Goal: Communication & Community: Answer question/provide support

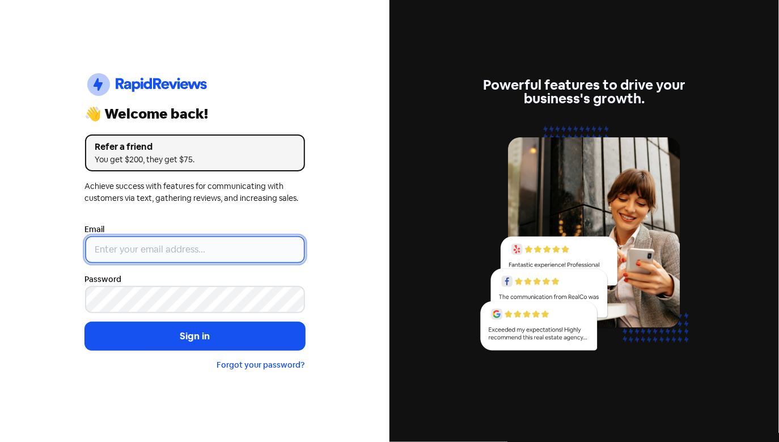
click at [247, 238] on input "email" at bounding box center [195, 249] width 220 height 27
type input "[EMAIL_ADDRESS][DOMAIN_NAME]"
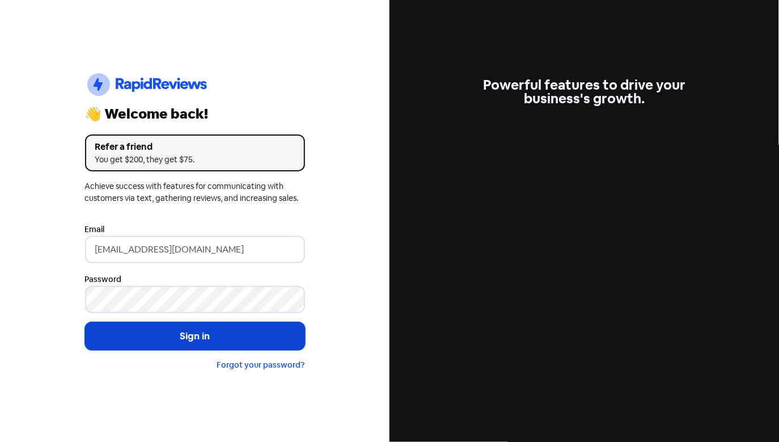
click at [234, 335] on button "Sign in" at bounding box center [195, 336] width 220 height 28
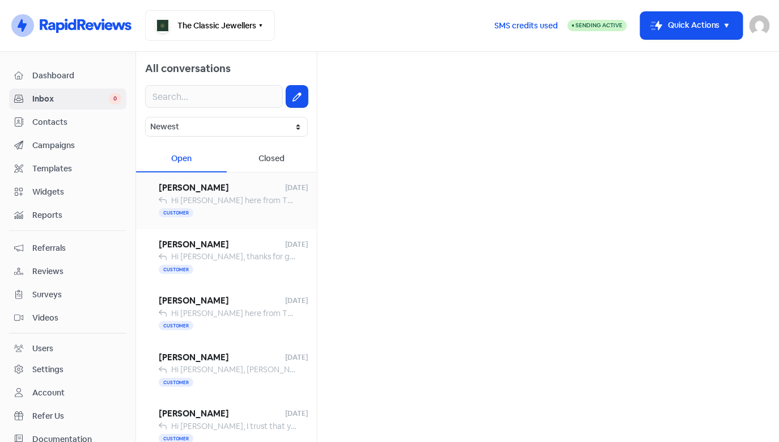
click at [196, 202] on span "Hi Franci, Jess here from The Classic Jewellers. Just letting you know I’ve ema…" at bounding box center [587, 200] width 832 height 10
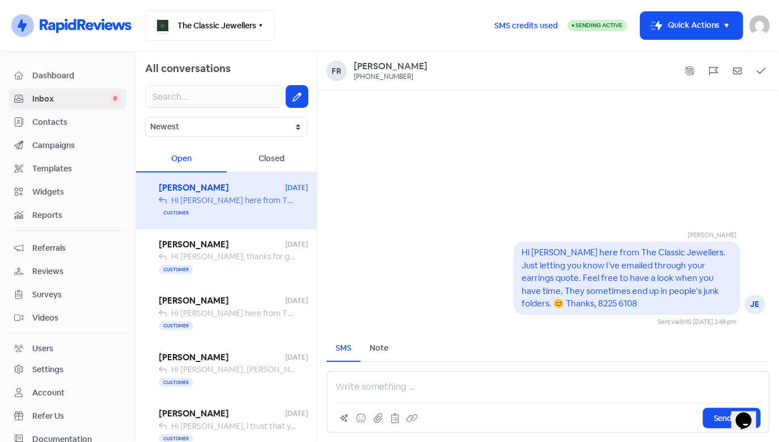
click at [69, 146] on span "Campaigns" at bounding box center [76, 145] width 89 height 12
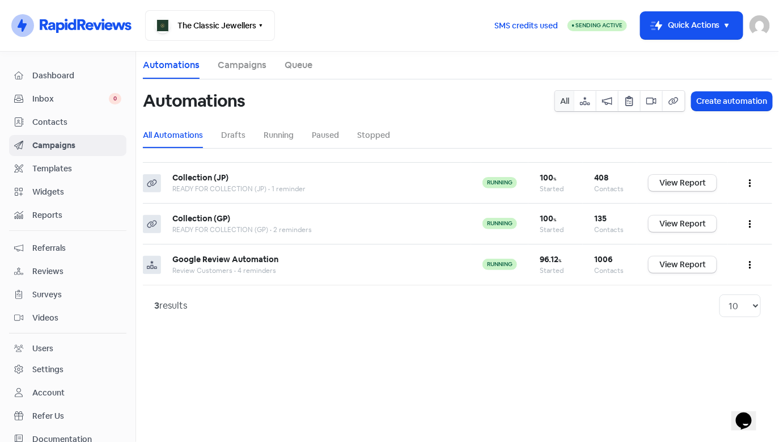
click at [76, 170] on span "Templates" at bounding box center [76, 169] width 89 height 12
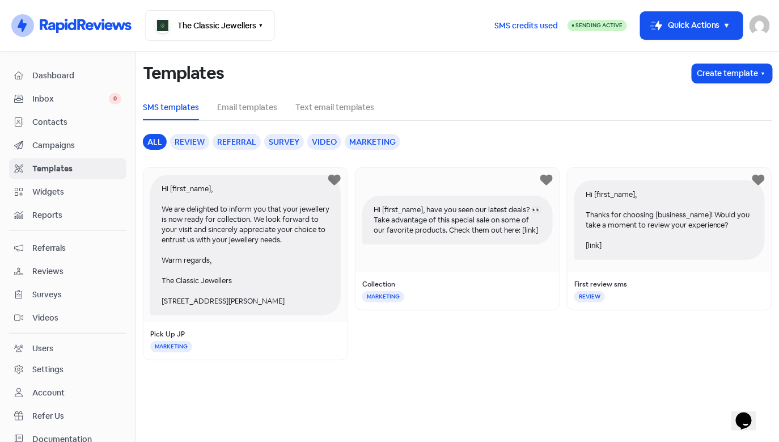
click at [76, 130] on link "Contacts" at bounding box center [67, 122] width 117 height 21
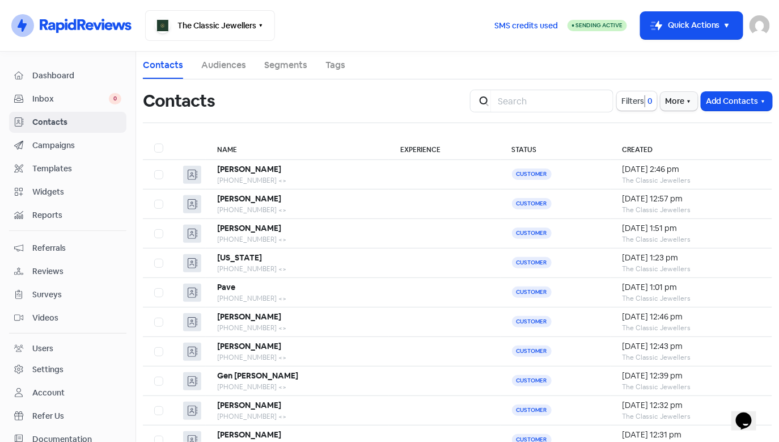
click at [73, 145] on span "Campaigns" at bounding box center [76, 145] width 89 height 12
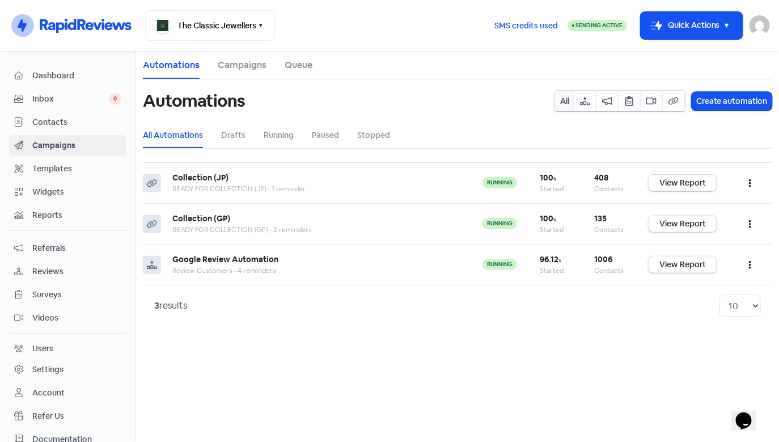
click at [74, 170] on span "Templates" at bounding box center [76, 169] width 89 height 12
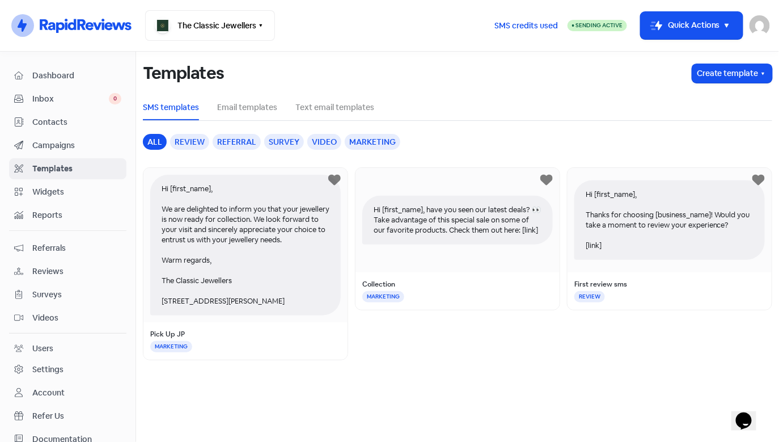
click at [73, 191] on span "Widgets" at bounding box center [76, 192] width 89 height 12
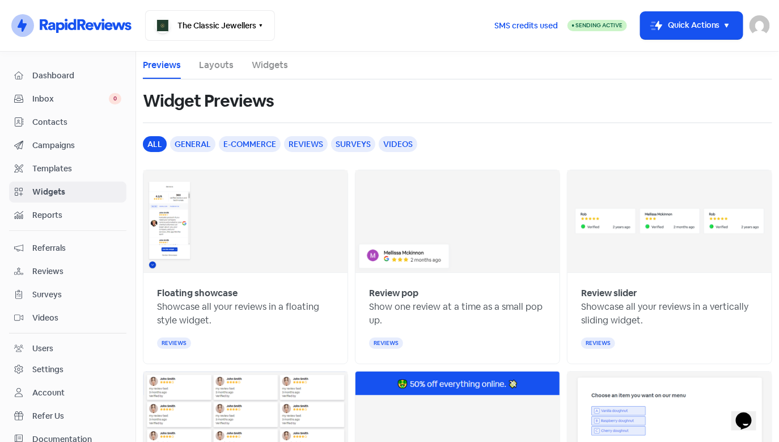
click at [68, 124] on span "Contacts" at bounding box center [76, 122] width 89 height 12
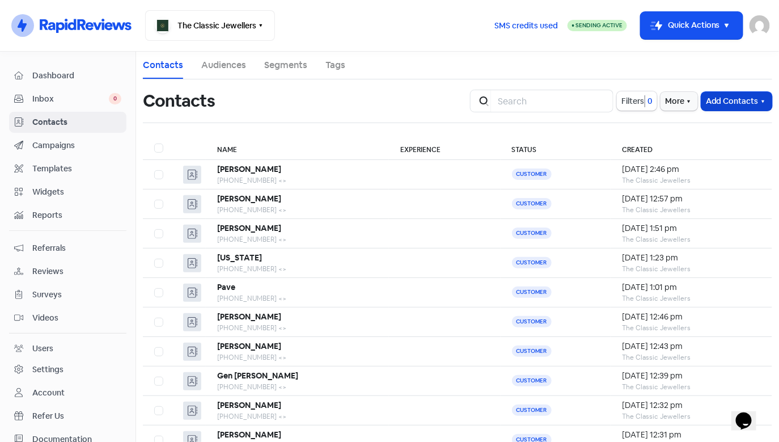
click at [733, 101] on button "Add Contacts" at bounding box center [736, 101] width 71 height 19
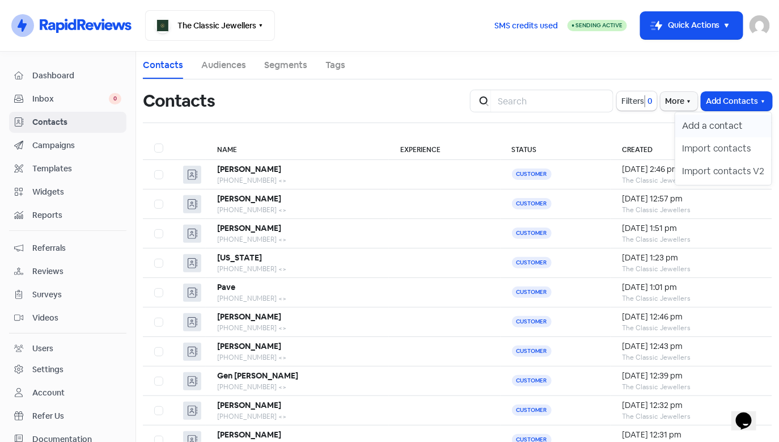
click at [713, 124] on button "Add a contact" at bounding box center [723, 126] width 96 height 23
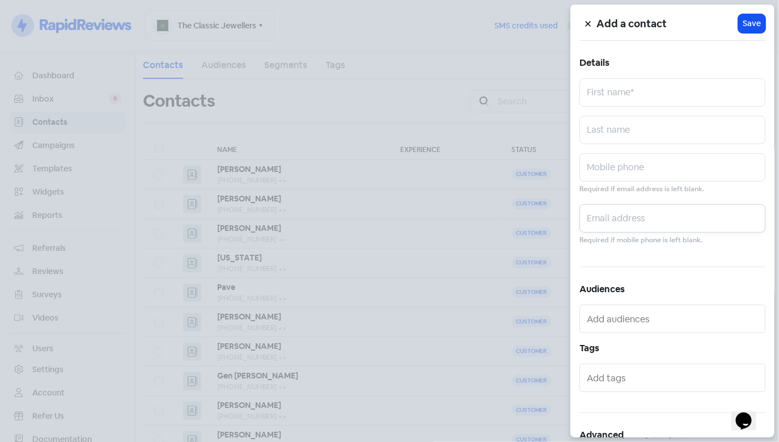
click at [629, 217] on input "text" at bounding box center [673, 218] width 186 height 28
click at [612, 172] on input "text" at bounding box center [673, 167] width 186 height 28
paste input "0408 739 557"
type input "0408 739 557"
click at [625, 95] on input "text" at bounding box center [673, 92] width 186 height 28
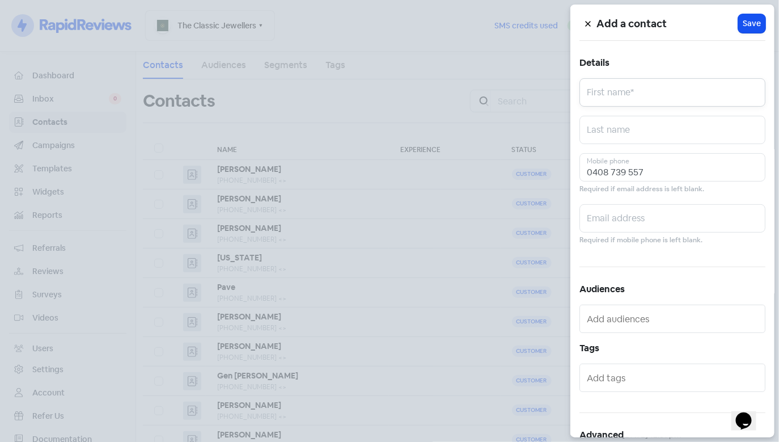
paste input "Justine Walton"
drag, startPoint x: 663, startPoint y: 100, endPoint x: 622, endPoint y: 100, distance: 41.4
click at [622, 100] on input "Justine Walton" at bounding box center [673, 92] width 186 height 28
type input "Justine"
click at [623, 131] on input "text" at bounding box center [673, 130] width 186 height 28
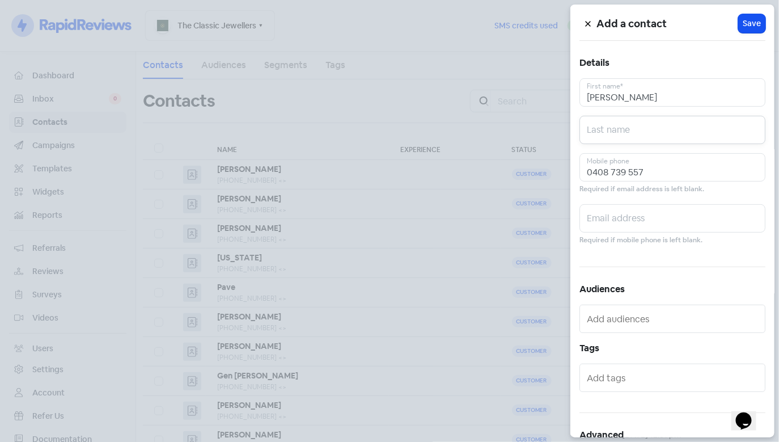
paste input "Walton"
type input "Walton"
click at [614, 226] on input "text" at bounding box center [673, 218] width 186 height 28
paste input "justine.walton2@gmail.com"
type input "justine.walton2@gmail.com"
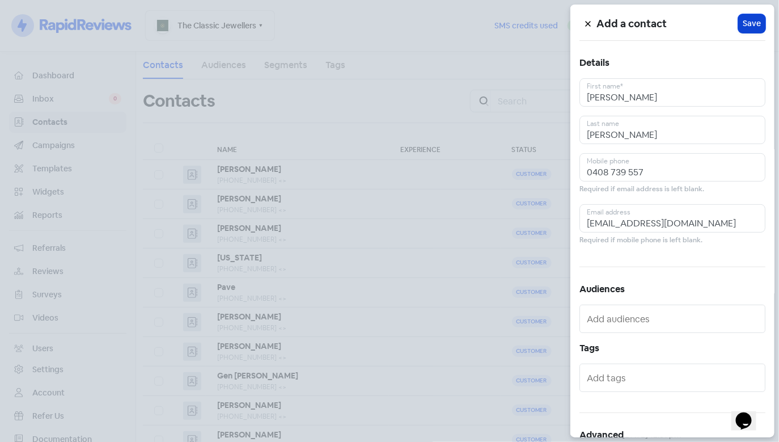
click at [743, 26] on span "Save" at bounding box center [752, 24] width 18 height 12
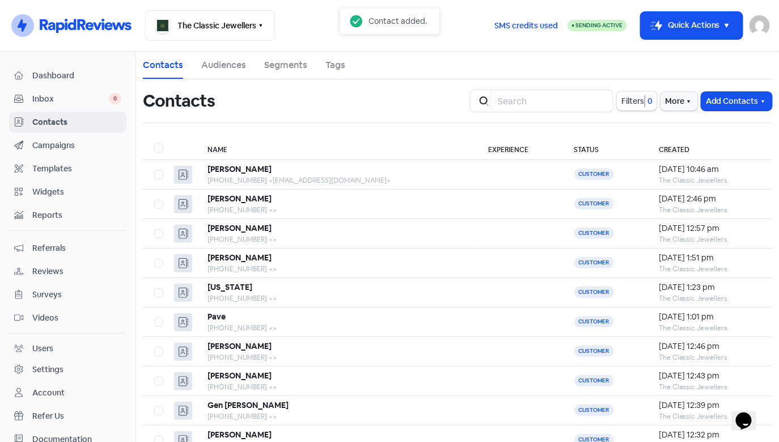
click at [58, 102] on span "Inbox" at bounding box center [70, 99] width 77 height 12
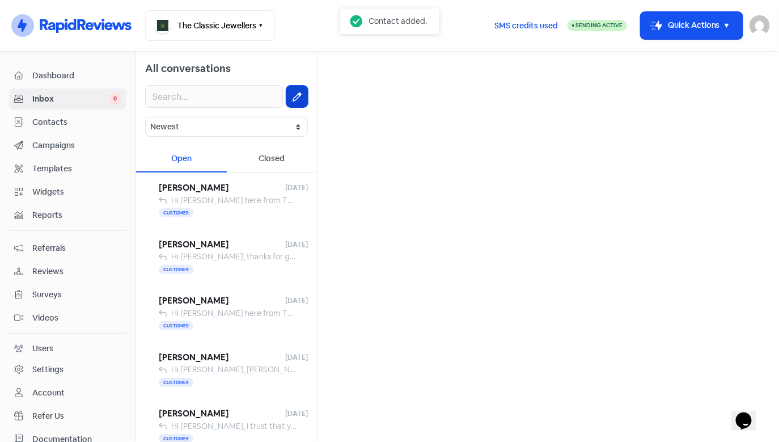
click at [293, 95] on icon at bounding box center [297, 96] width 9 height 9
click at [197, 98] on input "text" at bounding box center [214, 96] width 138 height 23
click at [360, 69] on input "text" at bounding box center [548, 72] width 443 height 23
paste input "justine.walton2@gmail.com"
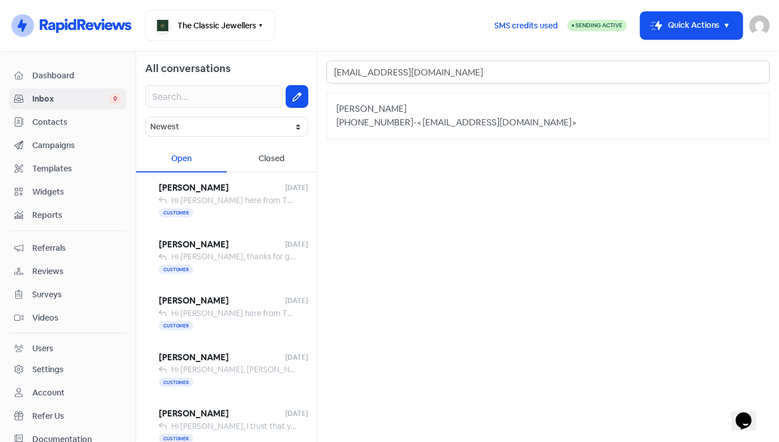
drag, startPoint x: 454, startPoint y: 68, endPoint x: 369, endPoint y: 67, distance: 85.1
click at [369, 67] on input "justine.walton2@gmail.com" at bounding box center [548, 72] width 443 height 23
type input "justine.walton2@gmail.com"
click at [417, 120] on div "<justine.walton2@gmail.com>" at bounding box center [497, 123] width 160 height 14
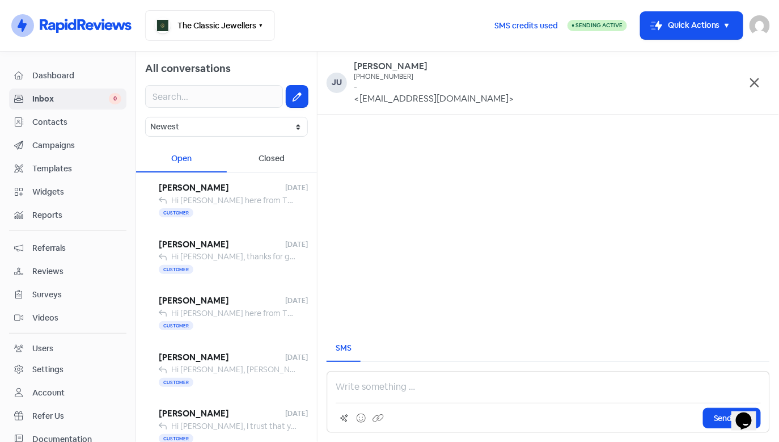
click at [362, 380] on p at bounding box center [548, 387] width 425 height 14
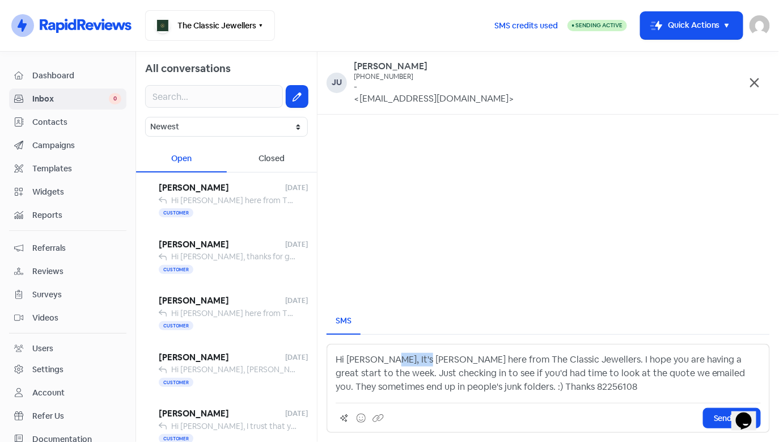
drag, startPoint x: 415, startPoint y: 361, endPoint x: 382, endPoint y: 359, distance: 32.9
click at [382, 359] on p "Hi Justine, It's KevinKevin here from The Classic Jewellers. I hope you are hav…" at bounding box center [548, 373] width 425 height 41
click at [382, 360] on p "Hi Justine, It's Kevin here from The Classic Jewellers. I hope you are having a…" at bounding box center [548, 373] width 425 height 41
click at [492, 393] on p "Hi Justine, it's Kevin here from The Classic Jewellers. I hope you are having a…" at bounding box center [548, 373] width 425 height 41
drag, startPoint x: 675, startPoint y: 361, endPoint x: 739, endPoint y: 360, distance: 63.5
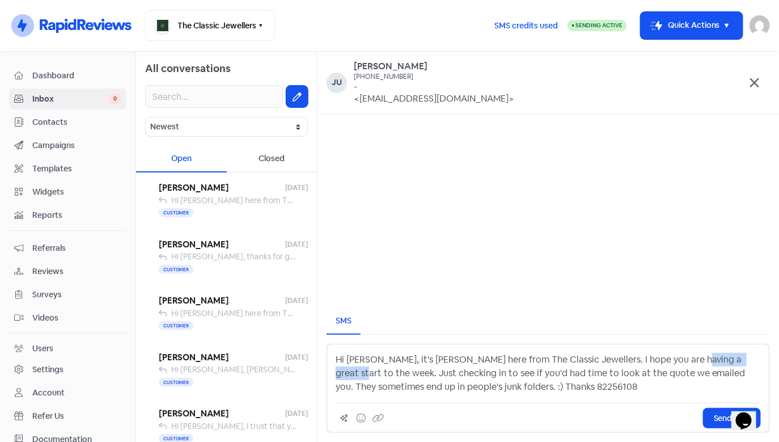
click at [739, 360] on p "Hi Justine, it's Kevin here from The Classic Jewellers. I hope you are having a…" at bounding box center [548, 373] width 425 height 41
click at [714, 373] on p "Hi Justine, it's Kevin here from The Classic Jewellers. I hope you are having a…" at bounding box center [548, 373] width 425 height 41
drag, startPoint x: 479, startPoint y: 395, endPoint x: 322, endPoint y: 350, distance: 162.8
click at [322, 350] on div "SMS Hi Justine, it's Kevin here from The Classic Jewellers. I hope you are havi…" at bounding box center [549, 370] width 462 height 143
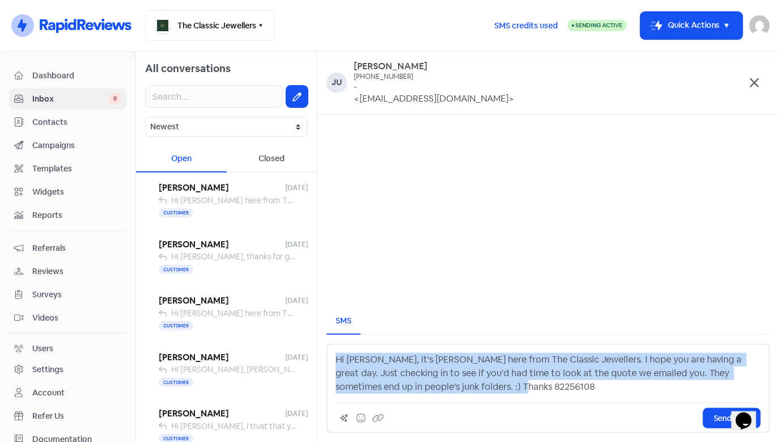
drag, startPoint x: 337, startPoint y: 357, endPoint x: 484, endPoint y: 386, distance: 149.8
click at [484, 386] on p "Hi Justine, it's Kevin here from The Classic Jewellers. I hope you are having a…" at bounding box center [548, 373] width 425 height 41
copy p "Hi Justine, it's Kevin here from The Classic Jewellers. I hope you are having a…"
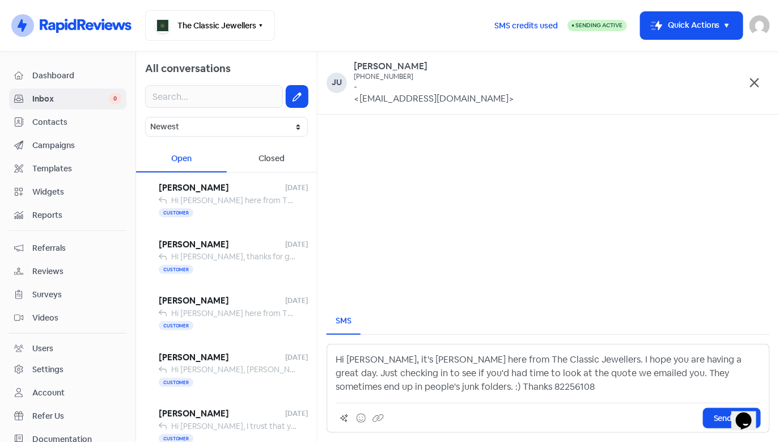
click at [438, 369] on p "Hi Justine, it's Kevin here from The Classic Jewellers. I hope you are having a…" at bounding box center [548, 373] width 425 height 41
drag, startPoint x: 555, startPoint y: 360, endPoint x: 588, endPoint y: 374, distance: 36.1
click at [588, 374] on p "Hi Justine, it's Kevin here from The Classic Jewellers. I hope you are having a…" at bounding box center [548, 373] width 425 height 41
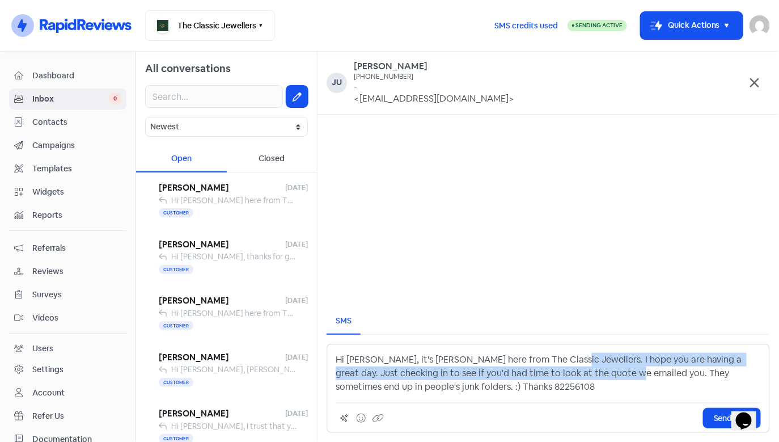
drag, startPoint x: 594, startPoint y: 375, endPoint x: 554, endPoint y: 358, distance: 43.7
click at [554, 358] on p "Hi Justine, it's Kevin here from The Classic Jewellers. I hope you are having a…" at bounding box center [548, 373] width 425 height 41
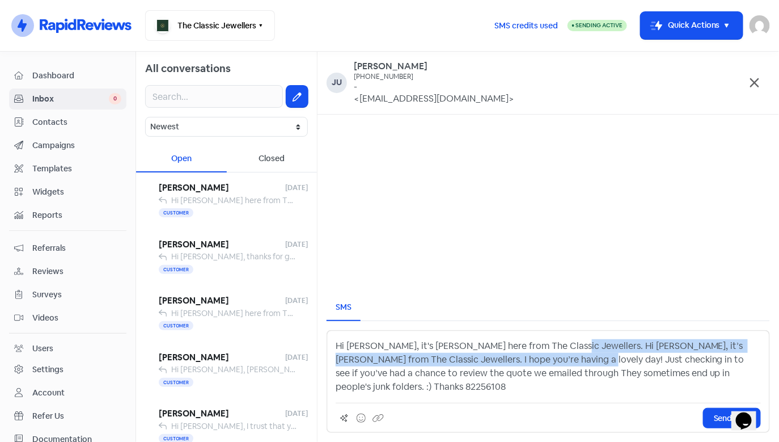
drag, startPoint x: 553, startPoint y: 360, endPoint x: 533, endPoint y: 371, distance: 22.6
click at [533, 371] on p "Hi Justine, it's Kevin here from The Classic Jewellers. Hi Justine, it’s Kevin …" at bounding box center [548, 366] width 425 height 54
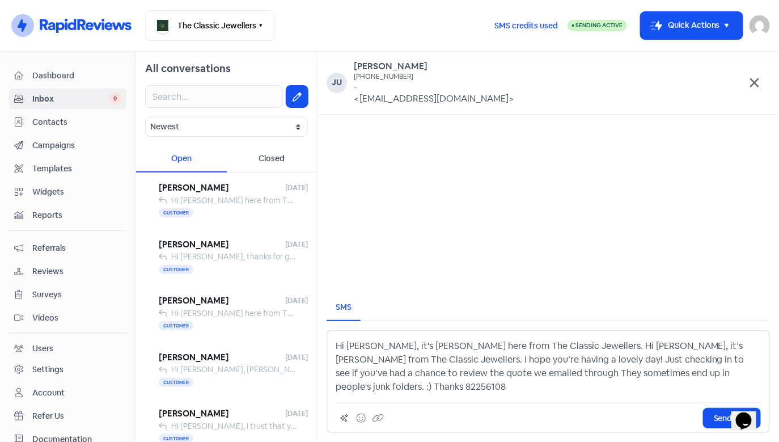
click at [553, 362] on p "Hi Justine, it's Kevin here from The Classic Jewellers. Hi Justine, it’s Kevin …" at bounding box center [548, 366] width 425 height 54
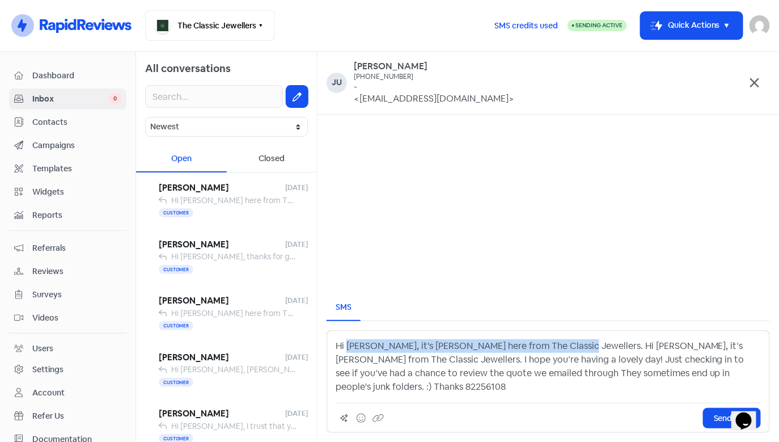
drag, startPoint x: 553, startPoint y: 362, endPoint x: 360, endPoint y: 363, distance: 193.9
click at [360, 363] on p "Hi Justine, it's Kevin here from The Classic Jewellers. Hi Justine, it’s Kevin …" at bounding box center [548, 366] width 425 height 54
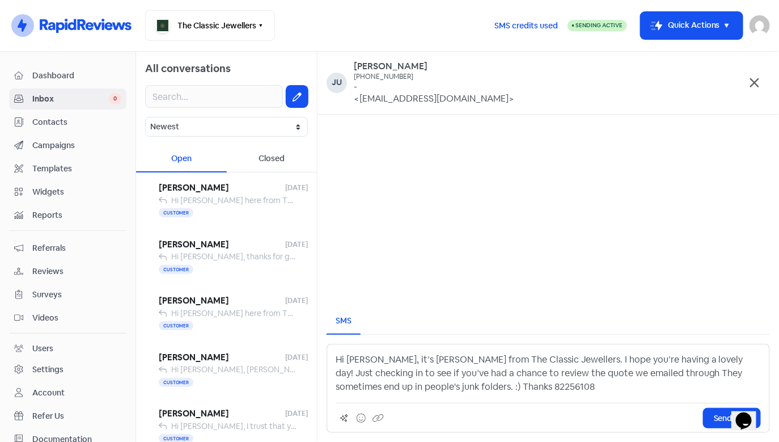
click at [619, 377] on p "Hi Justine, it’s Kevin from The Classic Jewellers. I hope you’re having a lovel…" at bounding box center [548, 373] width 425 height 41
click at [612, 376] on p "Hi Justine, it’s Kevin from The Classic Jewellers. I hope you’re having a lovel…" at bounding box center [548, 373] width 425 height 41
click at [421, 386] on p "Hi Justine, it’s Kevin from The Classic Jewellers. I hope you’re having a lovel…" at bounding box center [548, 373] width 425 height 41
click at [434, 383] on p "Hi Justine, it’s Kevin from The Classic Jewellers. I hope you’re having a lovel…" at bounding box center [548, 373] width 425 height 41
click at [359, 418] on icon at bounding box center [361, 417] width 9 height 9
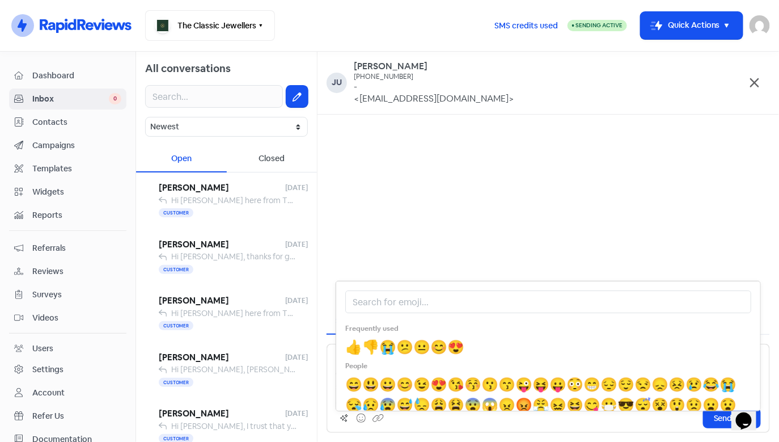
click at [430, 346] on span "😊" at bounding box center [438, 347] width 17 height 18
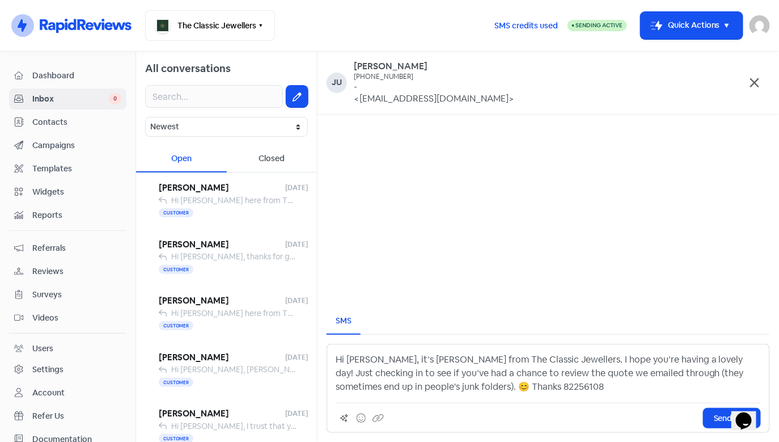
click at [467, 389] on p "Hi Justine, it’s Kevin from The Classic Jewellers. I hope you’re having a lovel…" at bounding box center [548, 373] width 425 height 41
drag, startPoint x: 518, startPoint y: 384, endPoint x: 441, endPoint y: 385, distance: 77.1
click at [441, 385] on p "Hi Justine, it’s Kevin from The Classic Jewellers. I hope you’re having a lovel…" at bounding box center [548, 373] width 425 height 41
click at [426, 388] on p "Hi Justine, it’s Kevin from The Classic Jewellers. I hope you’re having a lovel…" at bounding box center [548, 373] width 425 height 41
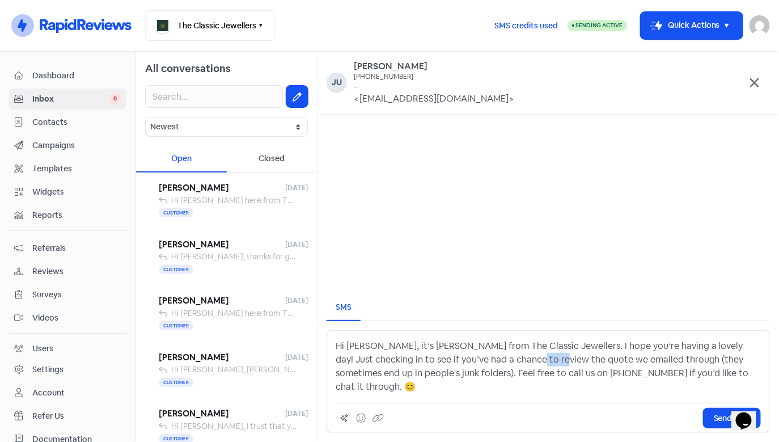
drag, startPoint x: 501, startPoint y: 373, endPoint x: 527, endPoint y: 373, distance: 25.5
click at [527, 373] on p "Hi Justine, it’s Kevin from The Classic Jewellers. I hope you’re having a lovel…" at bounding box center [548, 366] width 425 height 54
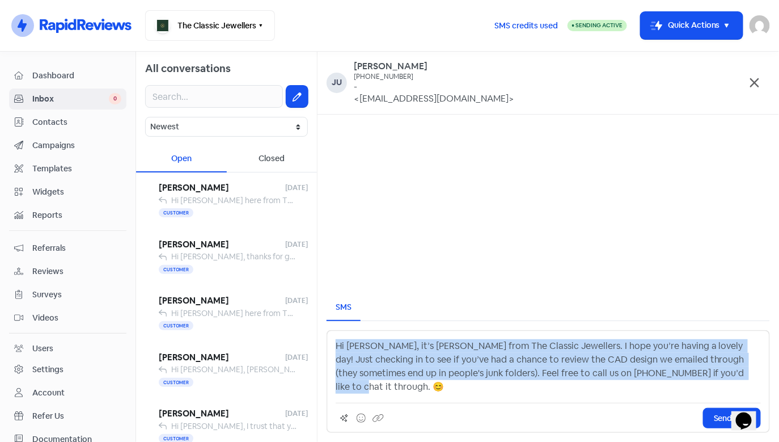
drag, startPoint x: 702, startPoint y: 389, endPoint x: 339, endPoint y: 349, distance: 365.1
click at [339, 349] on div "Hi Justine, it’s Kevin from The Classic Jewellers. I hope you’re having a lovel…" at bounding box center [548, 381] width 443 height 103
copy p "Hi Justine, it’s Kevin from The Classic Jewellers. I hope you’re having a lovel…"
click at [422, 372] on p "Hi Justine, it’s Kevin from The Classic Jewellers. I hope you’re having a lovel…" at bounding box center [548, 366] width 425 height 54
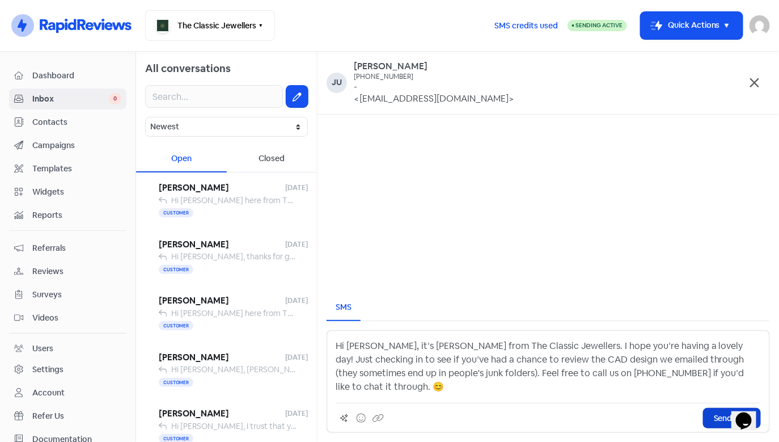
click at [715, 417] on span "Send SMS" at bounding box center [732, 418] width 36 height 12
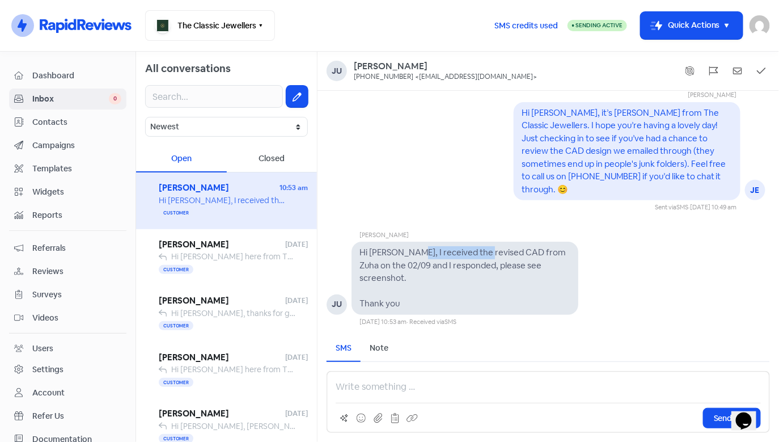
drag, startPoint x: 406, startPoint y: 265, endPoint x: 479, endPoint y: 268, distance: 73.2
click at [479, 268] on pre "Hi Kevin, I received the revised CAD from Zuha on the 02/09 and I responded, pl…" at bounding box center [464, 278] width 208 height 62
click at [425, 274] on pre "Hi Kevin, I received the revised CAD from Zuha on the 02/09 and I responded, pl…" at bounding box center [464, 278] width 208 height 62
drag, startPoint x: 441, startPoint y: 268, endPoint x: 477, endPoint y: 268, distance: 36.3
click at [477, 268] on pre "Hi Kevin, I received the revised CAD from Zuha on the 02/09 and I responded, pl…" at bounding box center [464, 278] width 208 height 62
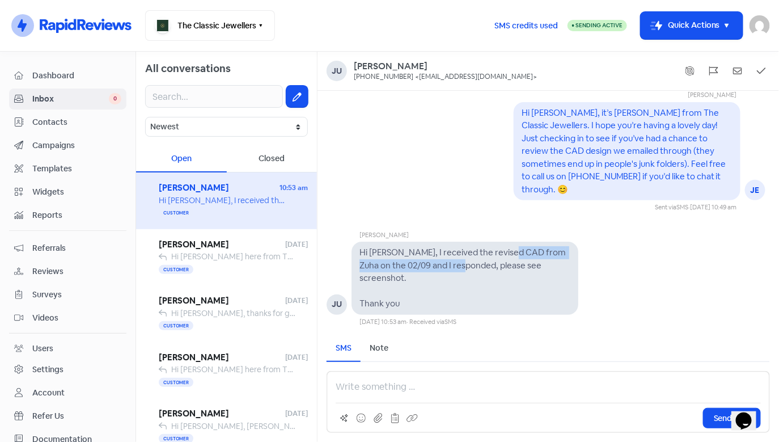
drag, startPoint x: 505, startPoint y: 264, endPoint x: 453, endPoint y: 280, distance: 54.9
click at [453, 280] on pre "Hi Kevin, I received the revised CAD from Zuha on the 02/09 and I responded, pl…" at bounding box center [464, 278] width 208 height 62
drag, startPoint x: 464, startPoint y: 280, endPoint x: 538, endPoint y: 281, distance: 73.7
click at [538, 281] on pre "Hi Kevin, I received the revised CAD from Zuha on the 02/09 and I responded, pl…" at bounding box center [464, 278] width 208 height 62
click at [358, 395] on div "Send SMS" at bounding box center [548, 402] width 443 height 62
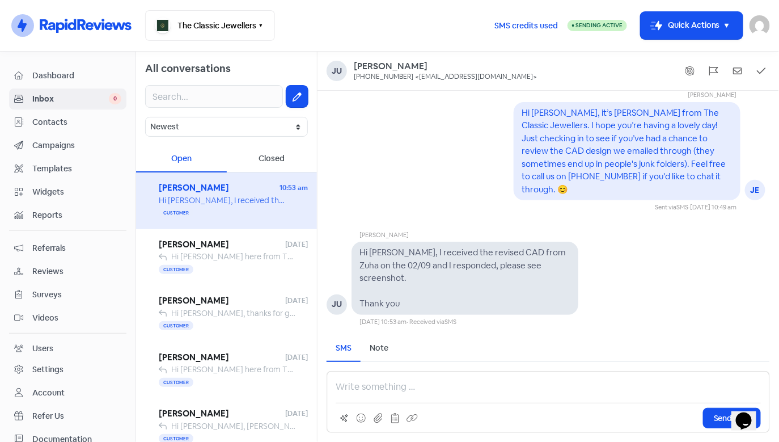
click at [343, 389] on p at bounding box center [548, 387] width 425 height 14
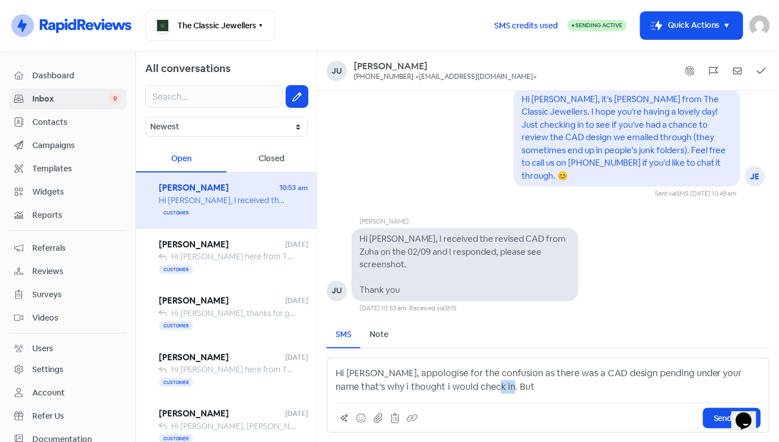
drag, startPoint x: 489, startPoint y: 388, endPoint x: 463, endPoint y: 387, distance: 25.5
click at [463, 387] on p "Hi Justine, appologise for the confusion as there was a CAD design pending unde…" at bounding box center [548, 379] width 425 height 27
click at [614, 381] on p "Hi Justine, appologise for the confusion as there was a CAD design pending unde…" at bounding box center [548, 379] width 425 height 27
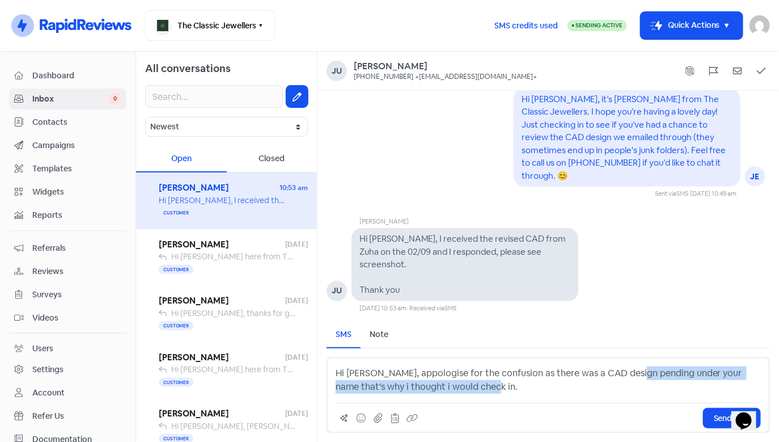
drag, startPoint x: 628, startPoint y: 379, endPoint x: 702, endPoint y: 381, distance: 74.3
click at [702, 381] on p "Hi Justine, appologise for the confusion as there was a CAD design pending unde…" at bounding box center [548, 379] width 425 height 27
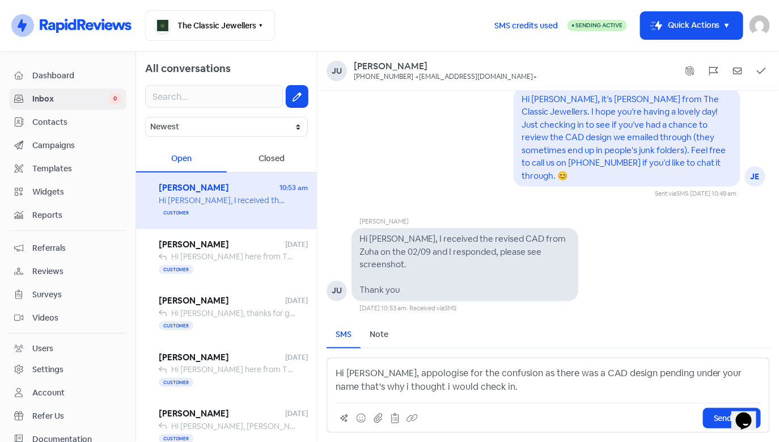
click at [505, 390] on p "Hi Justine, appologise for the confusion as there was a CAD design pending unde…" at bounding box center [548, 379] width 425 height 27
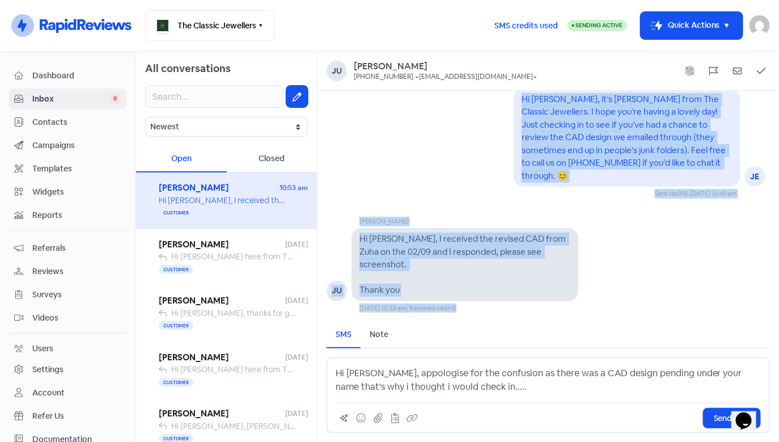
drag, startPoint x: 441, startPoint y: 318, endPoint x: 525, endPoint y: 111, distance: 223.3
click at [525, 111] on div "Ju Justine Walton +61408739557 <justine.walton2@gmail.com> Jessica Heng JE Hi J…" at bounding box center [549, 247] width 462 height 390
copy div "Hi Justine, it’s Kevin from The Classic Jewellers. I hope you’re having a lovel…"
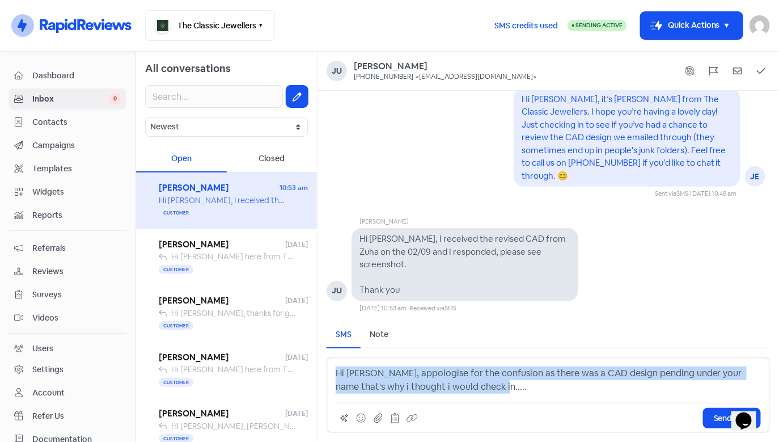
drag, startPoint x: 480, startPoint y: 391, endPoint x: 328, endPoint y: 371, distance: 153.8
click at [328, 371] on div "Hi Justine, appologise for the confusion as there was a CAD design pending unde…" at bounding box center [548, 394] width 443 height 75
copy p "Hi Justine, appologise for the confusion as there was a CAD design pending unde…"
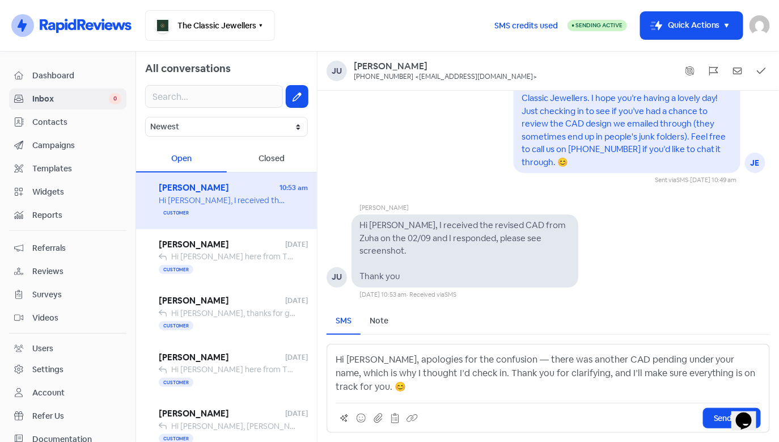
click at [504, 372] on p "Hi Justine, apologies for the confusion — there was another CAD pending under y…" at bounding box center [548, 373] width 425 height 41
click at [602, 373] on p "Hi Justine, apologies for the confusion as there was another CAD pending under …" at bounding box center [548, 373] width 425 height 41
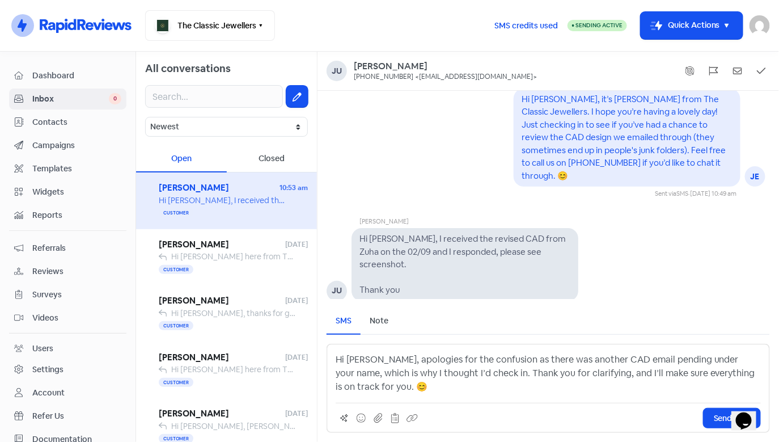
click at [632, 386] on p "Hi Justine, apologies for the confusion as there was another CAD email pending …" at bounding box center [548, 373] width 425 height 41
click at [633, 360] on p "Hi Justine, apologies for the confusion as there was another CAD email pending …" at bounding box center [548, 373] width 425 height 41
click at [665, 388] on p "Hi Justine, apologies for the confusion as there was another CAD email pending …" at bounding box center [548, 373] width 425 height 41
click at [488, 380] on p "Hi Justine, apologies for the confusion as there was another CAD email pending …" at bounding box center [548, 373] width 425 height 41
click at [577, 378] on p "Hi Justine, apologies for the confusion as there was another CAD email pending …" at bounding box center [548, 373] width 425 height 41
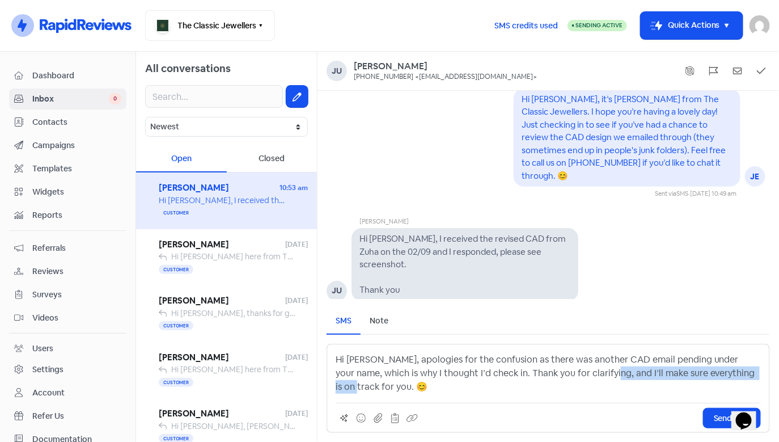
drag, startPoint x: 590, startPoint y: 377, endPoint x: 746, endPoint y: 379, distance: 155.4
click at [746, 379] on p "Hi Justine, apologies for the confusion as there was another CAD email pending …" at bounding box center [548, 373] width 425 height 41
click at [377, 386] on p "Hi Justine, apologies for the confusion as there was another CAD email pending …" at bounding box center [548, 373] width 425 height 41
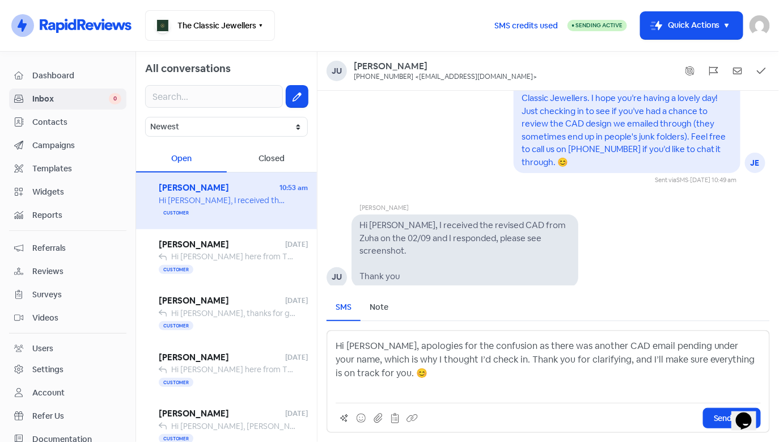
scroll to position [-27, 0]
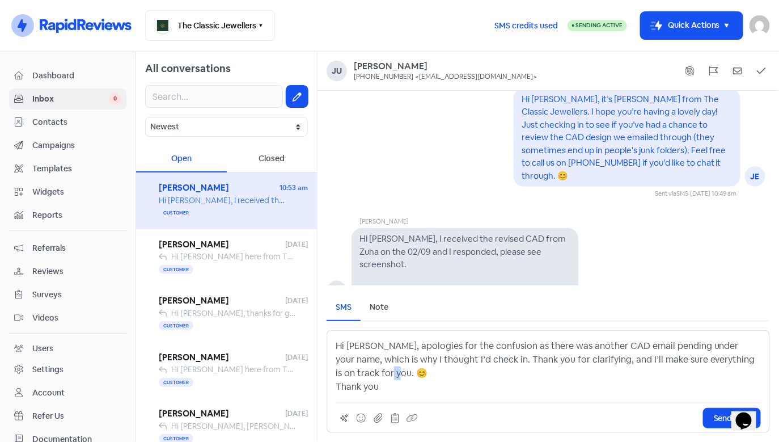
drag, startPoint x: 369, startPoint y: 374, endPoint x: 356, endPoint y: 374, distance: 13.6
click at [356, 374] on p "Hi Justine, apologies for the confusion as there was another CAD email pending …" at bounding box center [548, 366] width 425 height 54
copy p "😊"
click at [395, 387] on p "Hi Justine, apologies for the confusion as there was another CAD email pending …" at bounding box center [548, 366] width 425 height 54
click at [379, 386] on p "Hi Justine, apologies for the confusion as there was another CAD email pending …" at bounding box center [548, 366] width 425 height 54
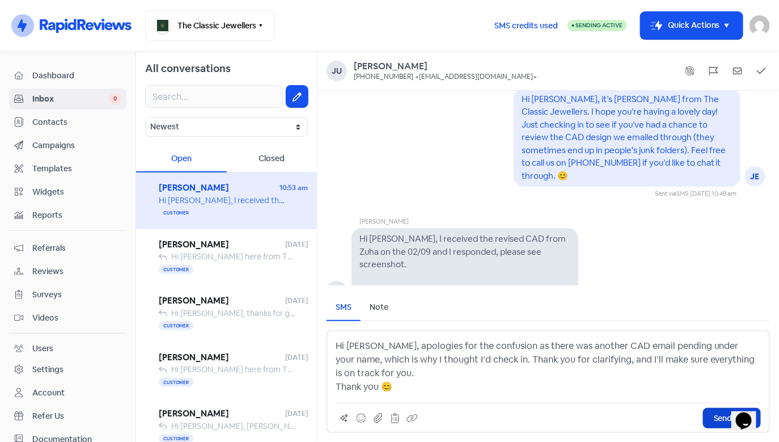
click at [713, 416] on button "Send SMS" at bounding box center [732, 418] width 58 height 20
